Goal: Entertainment & Leisure: Consume media (video, audio)

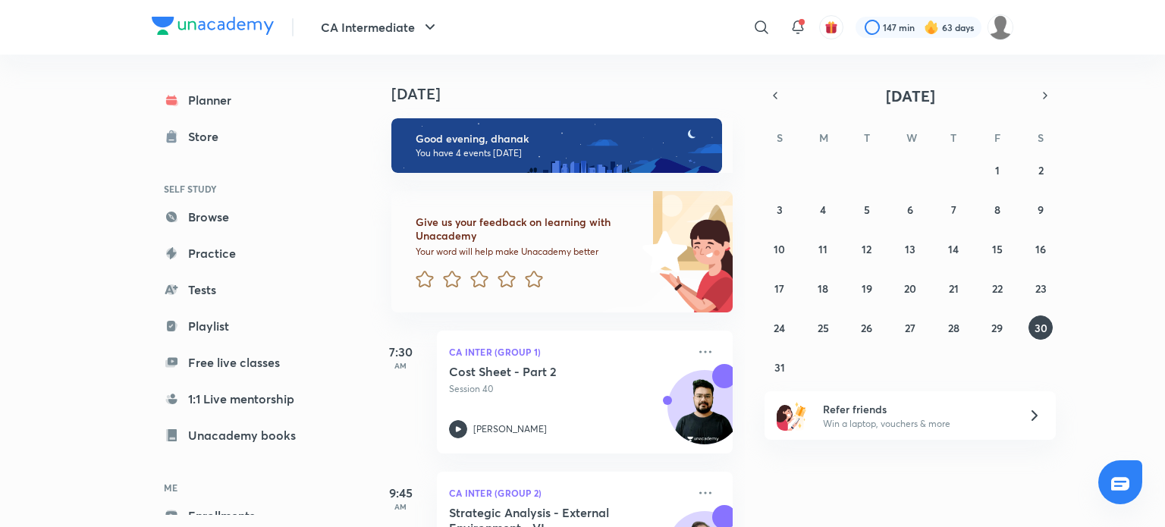
click at [777, 106] on div "[DATE] S M T W T F S 27 28 29 30 31 1 2 3 4 5 6 7 8 9 10 11 12 13 14 15 16 17 1…" at bounding box center [909, 232] width 291 height 294
click at [777, 99] on icon "button" at bounding box center [775, 96] width 12 height 14
click at [901, 278] on button "23" at bounding box center [910, 288] width 24 height 24
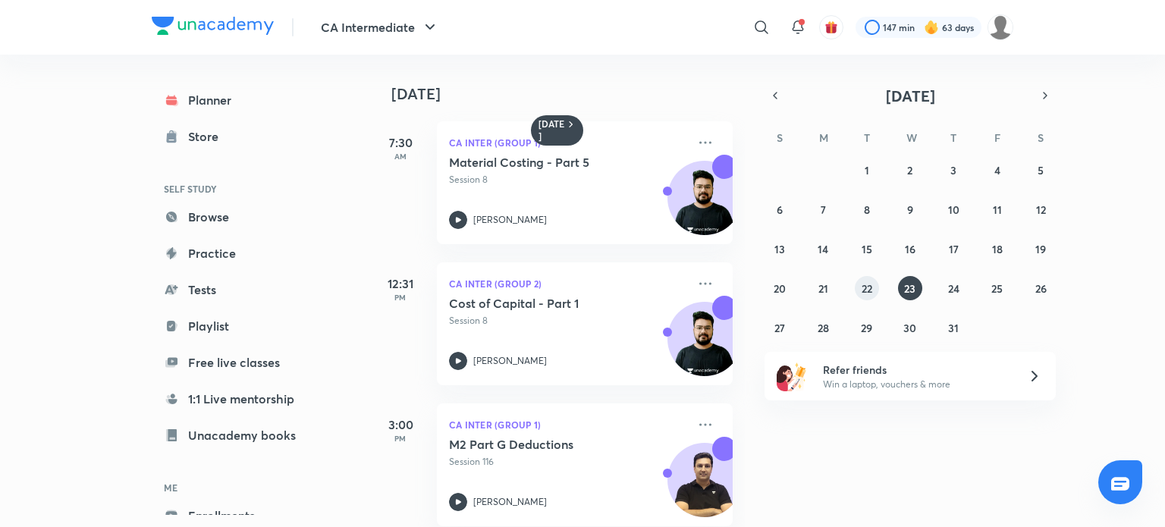
click at [864, 293] on abbr "22" at bounding box center [866, 288] width 11 height 14
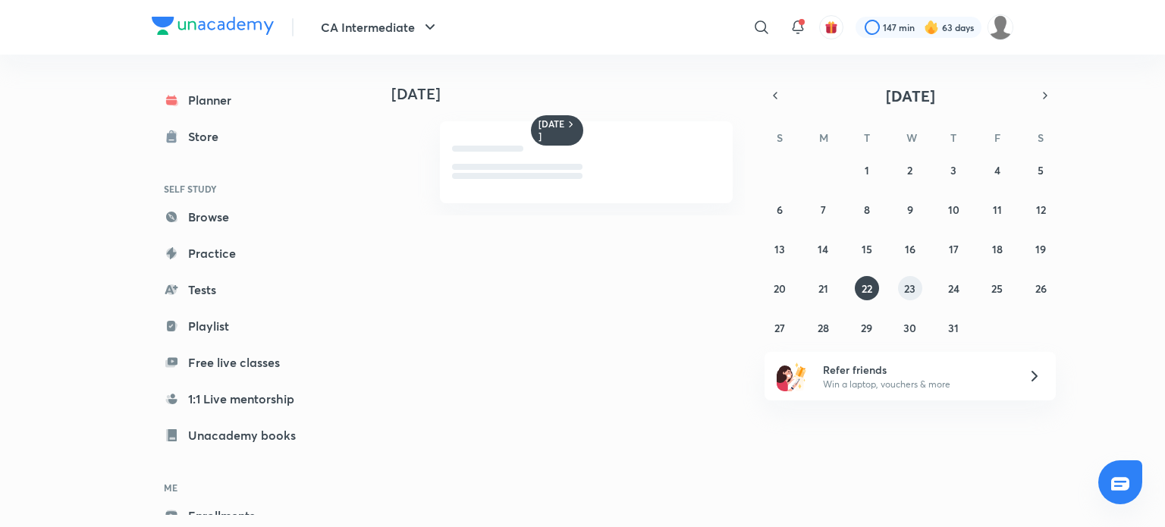
click at [910, 284] on abbr "23" at bounding box center [909, 288] width 11 height 14
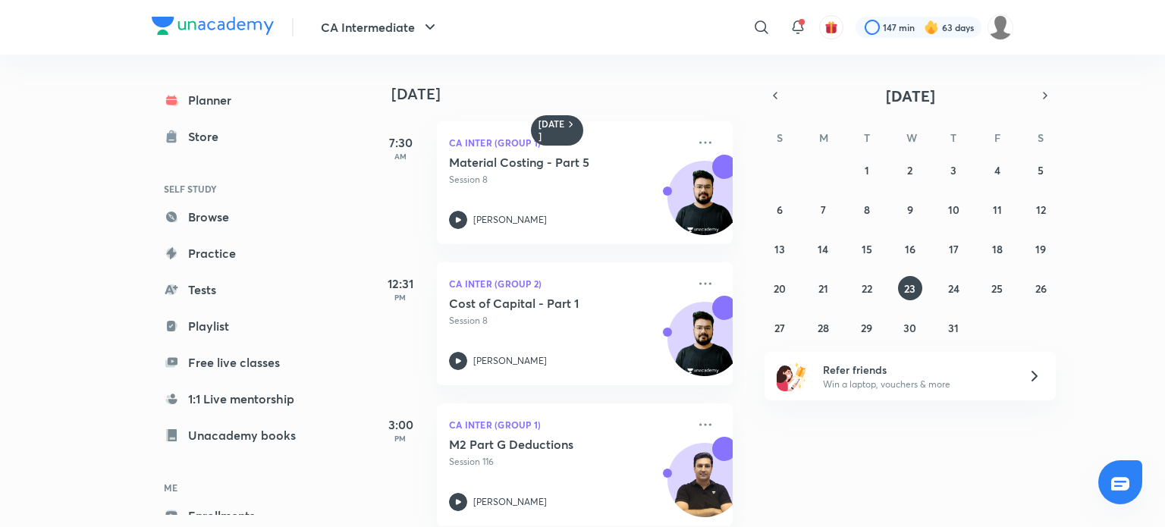
scroll to position [0, 15]
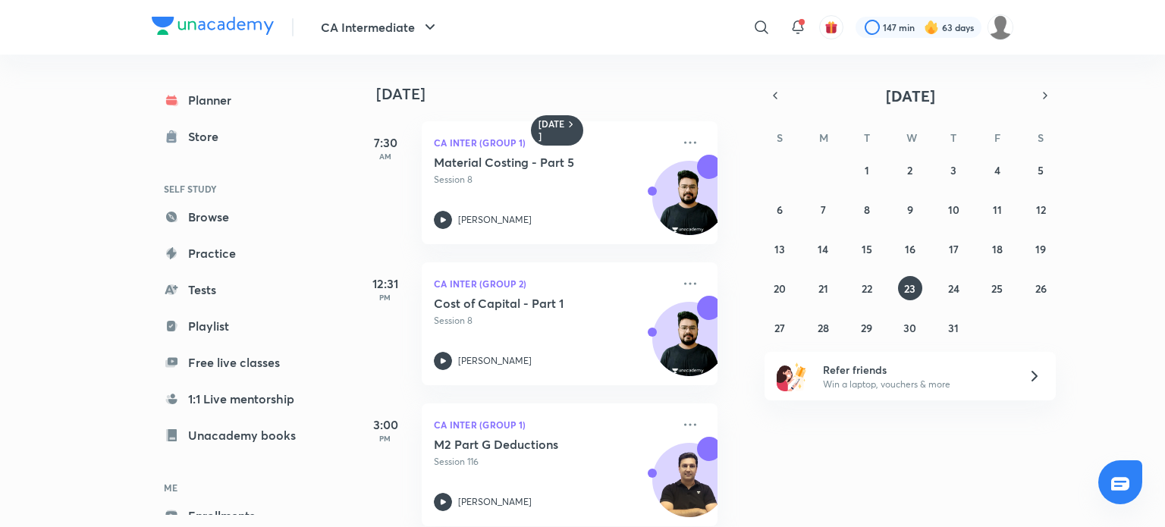
drag, startPoint x: 733, startPoint y: 177, endPoint x: 740, endPoint y: 209, distance: 32.7
click at [740, 209] on div "[DATE] 7:30 AM CA Inter (Group 1) Material Costing - Part 5 Session 8 [PERSON_N…" at bounding box center [557, 291] width 375 height 472
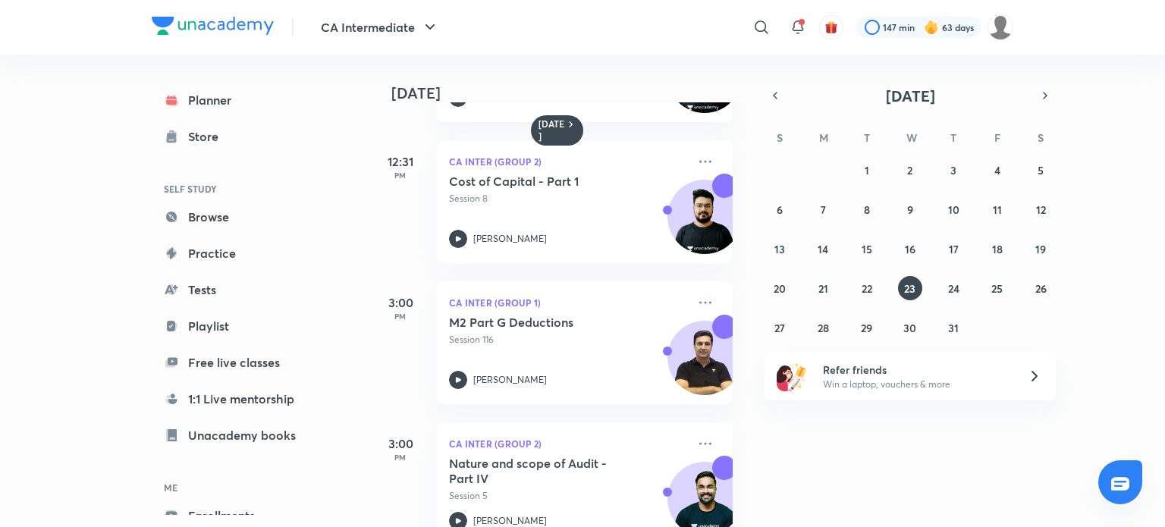
scroll to position [0, 0]
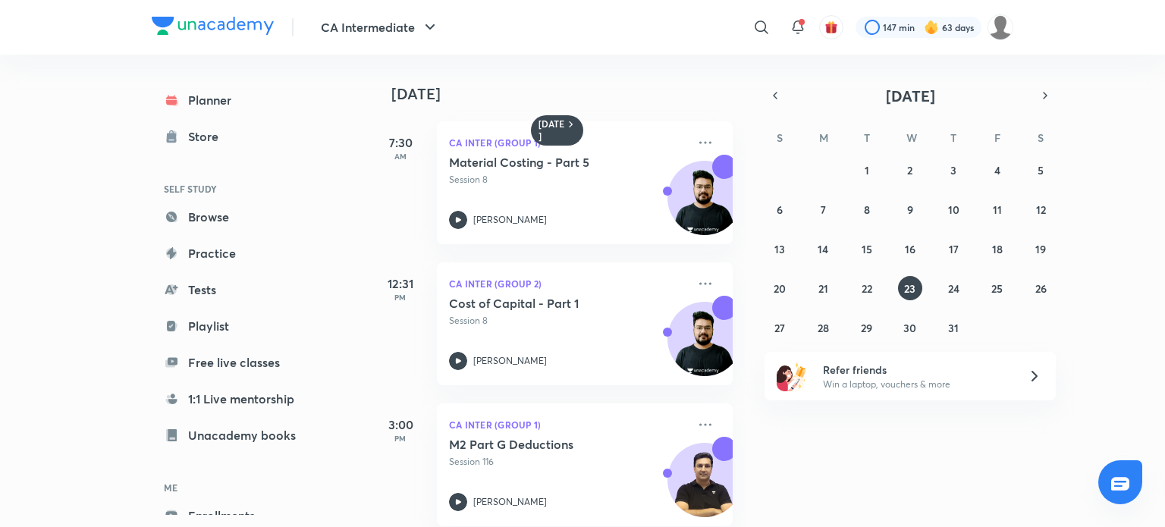
click at [372, 328] on div "12:31 PM" at bounding box center [400, 323] width 61 height 123
click at [454, 366] on icon at bounding box center [458, 361] width 18 height 18
